Goal: Task Accomplishment & Management: Manage account settings

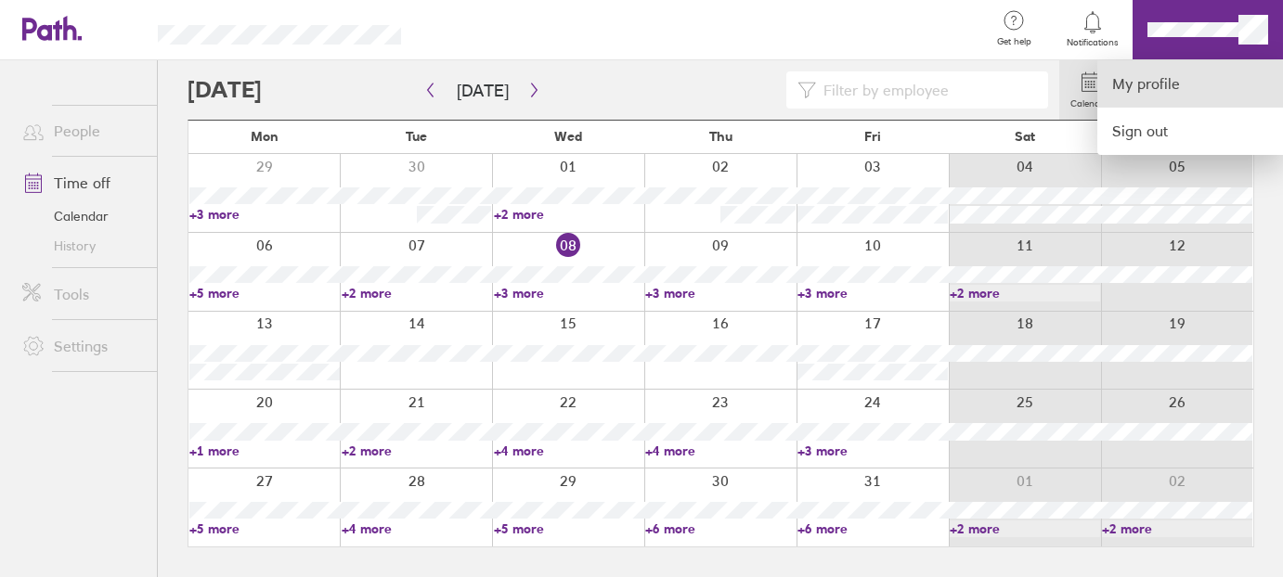
click at [1155, 76] on link "My profile" at bounding box center [1190, 83] width 186 height 47
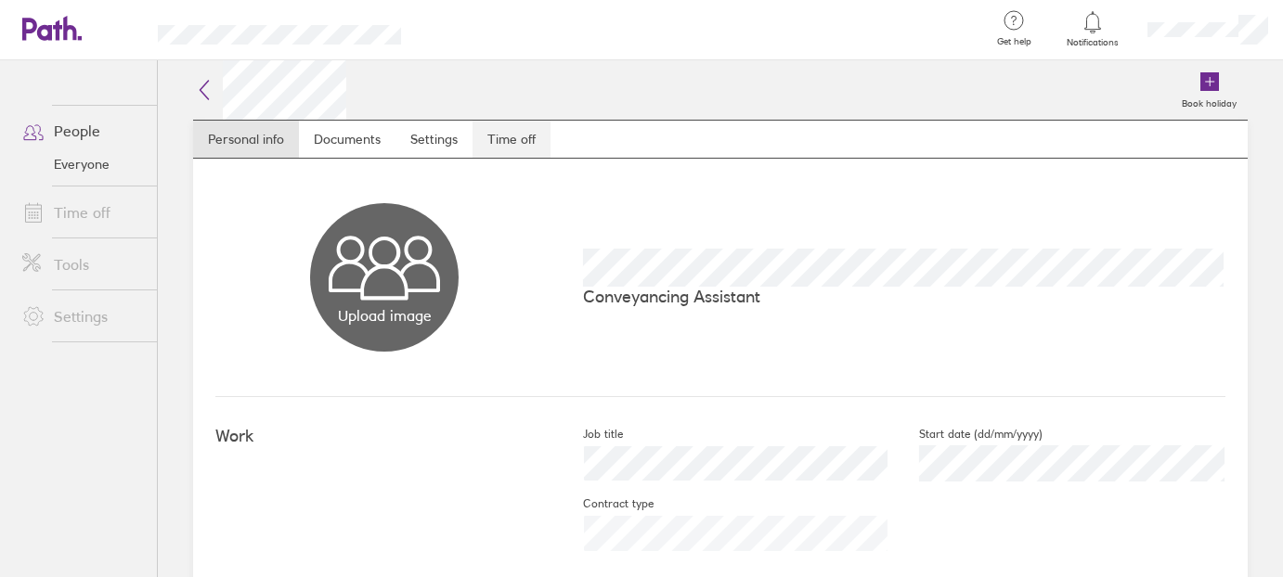
click at [484, 142] on link "Time off" at bounding box center [511, 139] width 78 height 37
